Goal: Transaction & Acquisition: Obtain resource

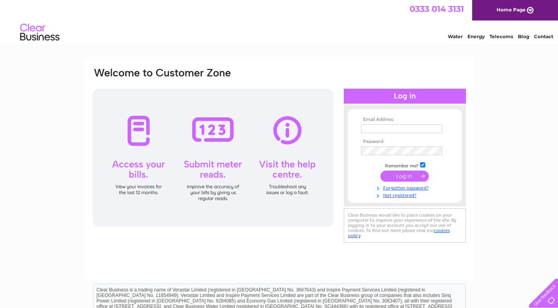
type input "accounts@hfltd.com"
click at [411, 177] on input "submit" at bounding box center [404, 176] width 48 height 11
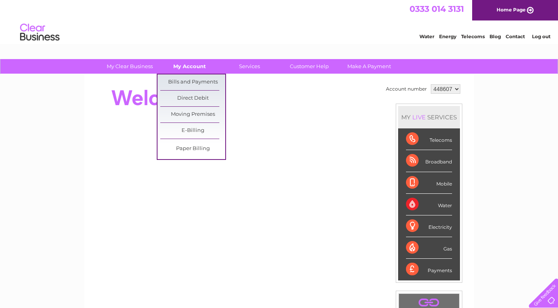
click at [181, 69] on link "My Account" at bounding box center [189, 66] width 65 height 15
click at [186, 83] on link "Bills and Payments" at bounding box center [192, 82] width 65 height 16
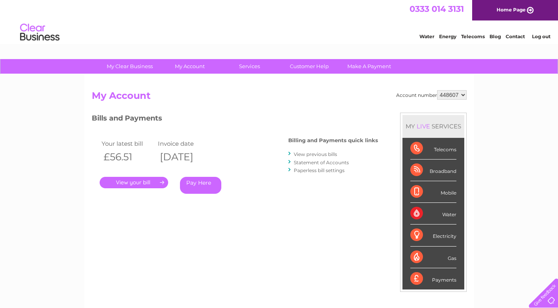
click at [139, 183] on link "." at bounding box center [134, 182] width 69 height 11
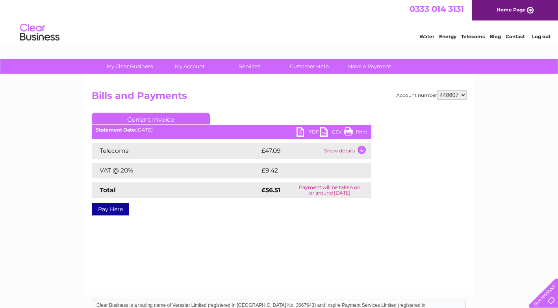
click at [300, 131] on link "PDF" at bounding box center [309, 132] width 24 height 11
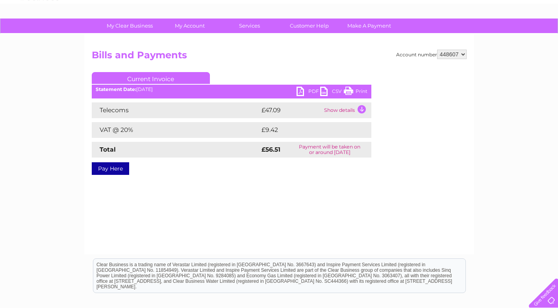
scroll to position [79, 0]
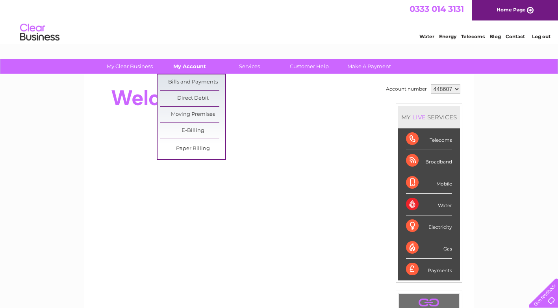
click at [193, 67] on link "My Account" at bounding box center [189, 66] width 65 height 15
click at [195, 80] on link "Bills and Payments" at bounding box center [192, 82] width 65 height 16
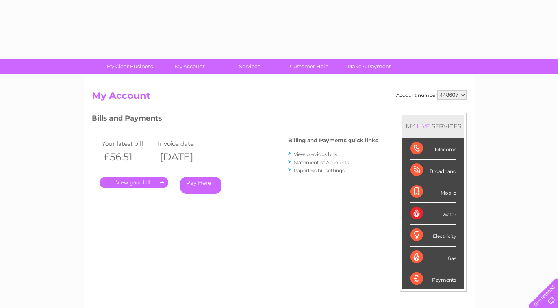
click at [140, 180] on link "." at bounding box center [134, 182] width 69 height 11
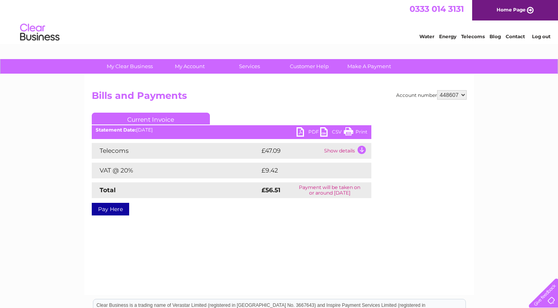
click at [302, 131] on link "PDF" at bounding box center [309, 132] width 24 height 11
